Goal: Information Seeking & Learning: Learn about a topic

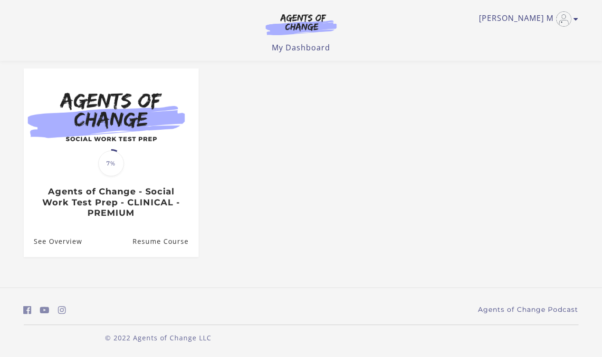
scroll to position [77, 0]
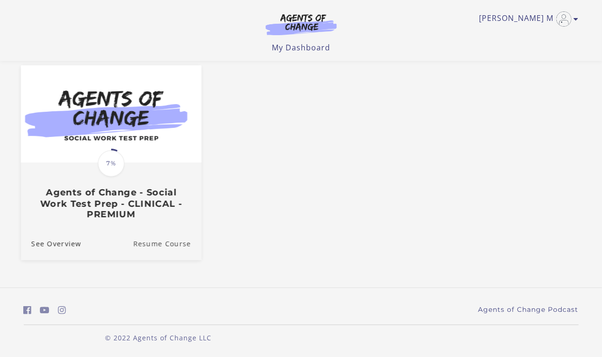
click at [176, 247] on link "Resume Course" at bounding box center [167, 244] width 68 height 32
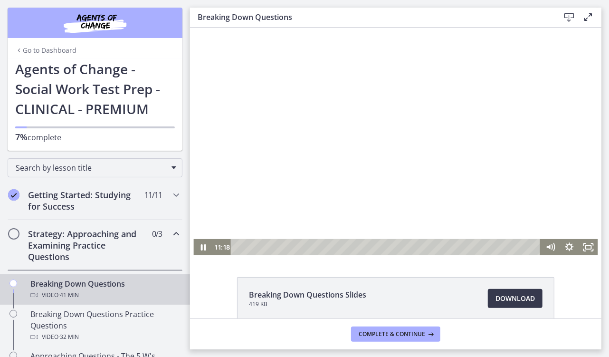
click at [445, 161] on div at bounding box center [395, 141] width 404 height 228
click at [201, 247] on icon "Play Video" at bounding box center [203, 247] width 6 height 8
